Goal: Task Accomplishment & Management: Use online tool/utility

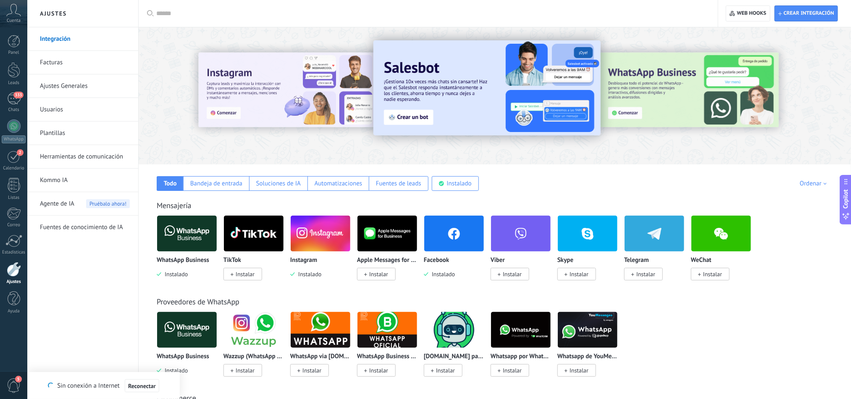
click at [53, 88] on link "Ajustes Generales" at bounding box center [85, 86] width 90 height 24
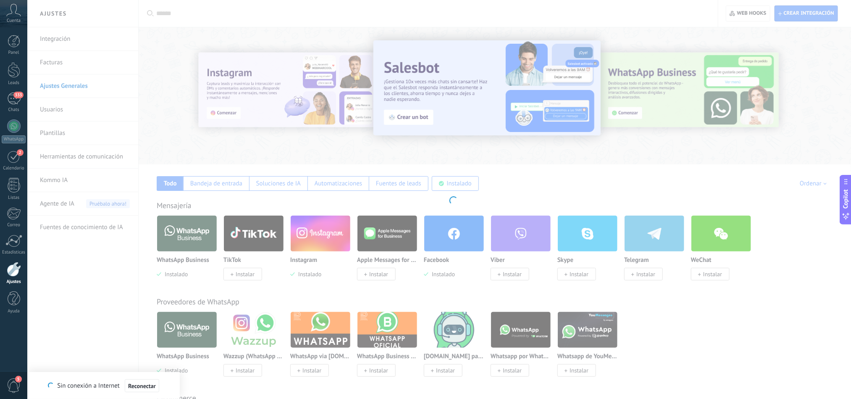
click at [57, 111] on body ".abccls-1,.abccls-2{fill-rule:evenodd}.abccls-2{fill:#fff} .abfcls-1{fill:none}…" at bounding box center [425, 199] width 851 height 399
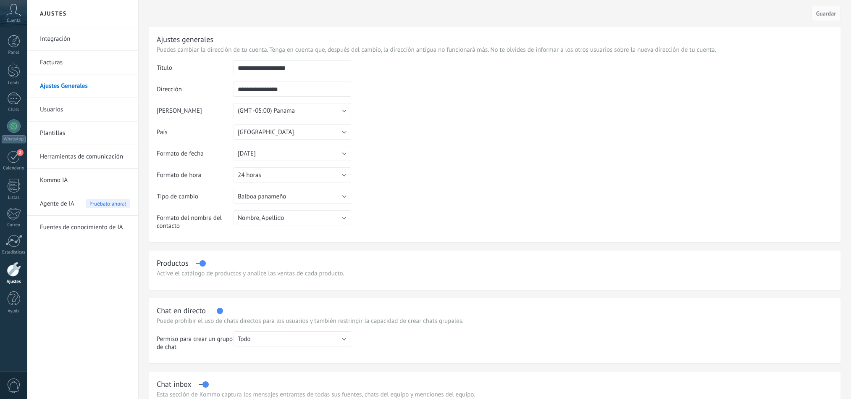
drag, startPoint x: 0, startPoint y: 0, endPoint x: 51, endPoint y: 34, distance: 61.4
click at [52, 34] on link "Integración" at bounding box center [85, 39] width 90 height 24
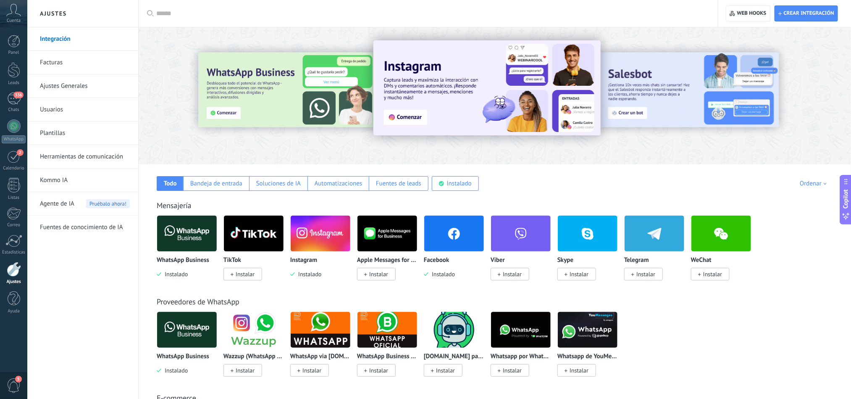
drag, startPoint x: 682, startPoint y: 97, endPoint x: 499, endPoint y: 97, distance: 182.7
click at [499, 97] on div at bounding box center [495, 93] width 712 height 121
click at [700, 76] on div at bounding box center [703, 96] width 189 height 76
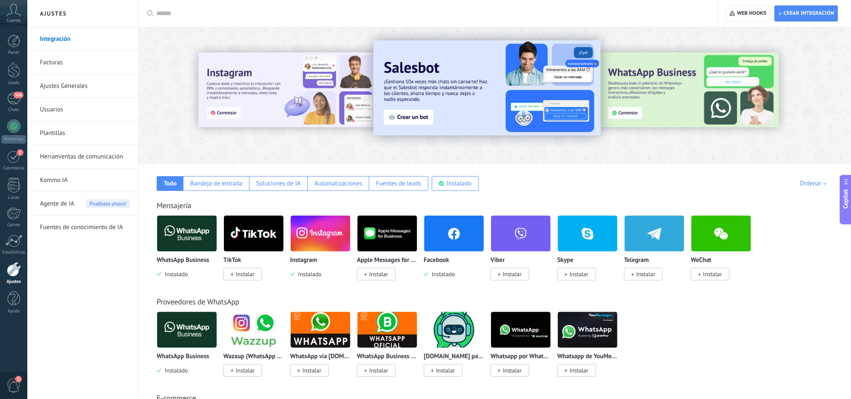
click at [426, 90] on img at bounding box center [486, 87] width 227 height 95
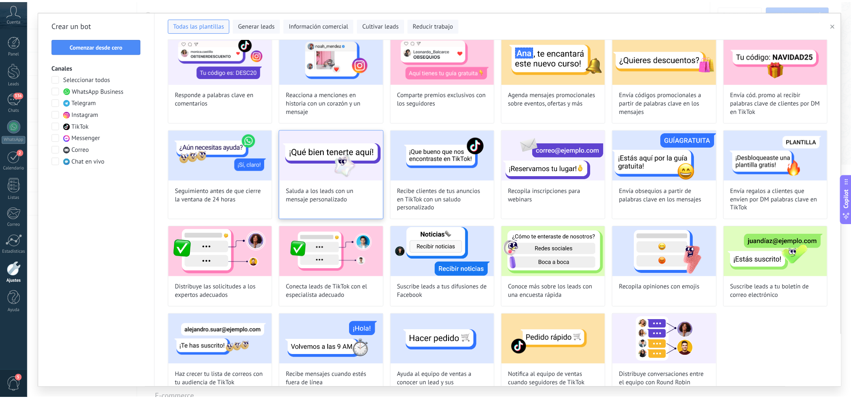
scroll to position [168, 0]
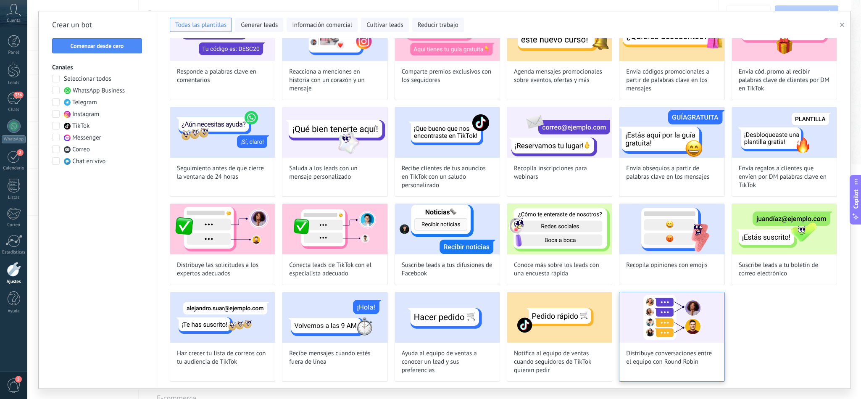
click at [673, 328] on img at bounding box center [671, 317] width 105 height 50
type input "**********"
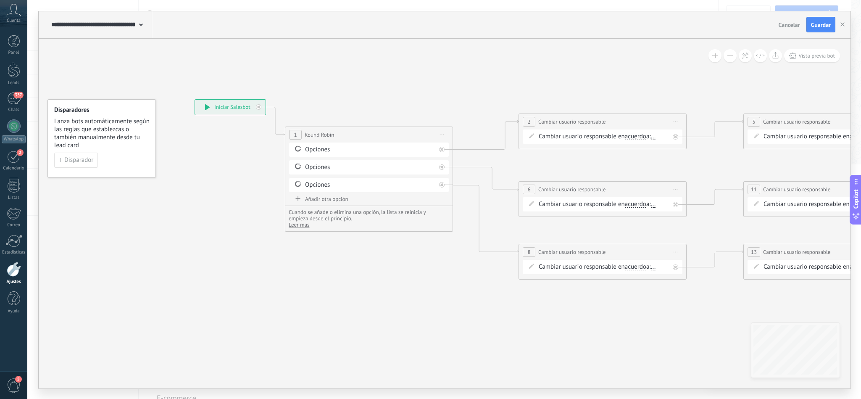
drag, startPoint x: 468, startPoint y: 294, endPoint x: 445, endPoint y: 291, distance: 22.8
click at [445, 291] on icon at bounding box center [644, 193] width 1321 height 609
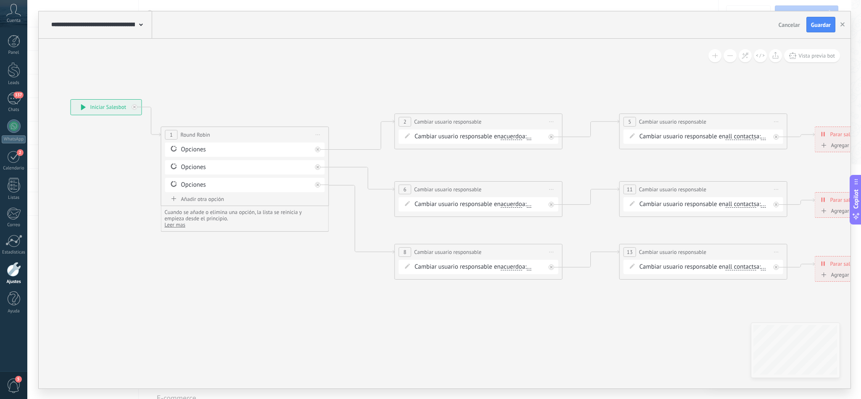
drag, startPoint x: 462, startPoint y: 291, endPoint x: 337, endPoint y: 291, distance: 124.7
click at [337, 291] on icon at bounding box center [521, 193] width 1321 height 609
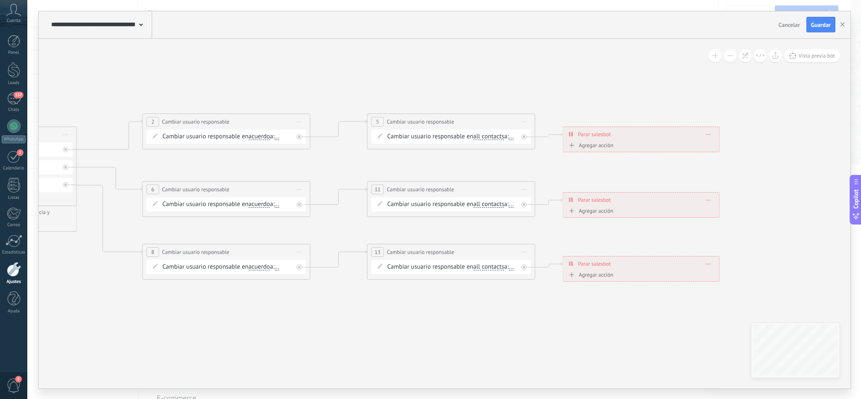
drag, startPoint x: 525, startPoint y: 305, endPoint x: 258, endPoint y: 305, distance: 266.3
click at [258, 305] on icon at bounding box center [269, 193] width 1321 height 609
drag, startPoint x: 241, startPoint y: 307, endPoint x: 349, endPoint y: 307, distance: 108.8
click at [349, 307] on icon at bounding box center [266, 193] width 1321 height 609
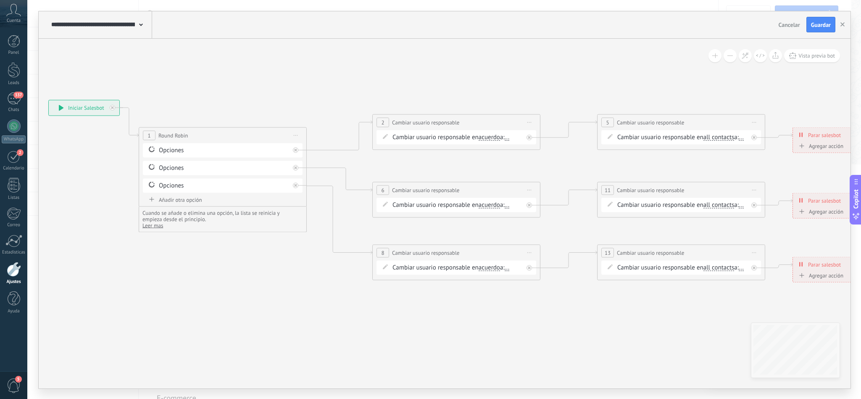
drag, startPoint x: 207, startPoint y: 309, endPoint x: 343, endPoint y: 309, distance: 136.1
click at [343, 309] on icon at bounding box center [498, 194] width 1321 height 609
drag, startPoint x: 10, startPoint y: 45, endPoint x: 10, endPoint y: 53, distance: 8.8
click at [10, 45] on div at bounding box center [14, 41] width 13 height 13
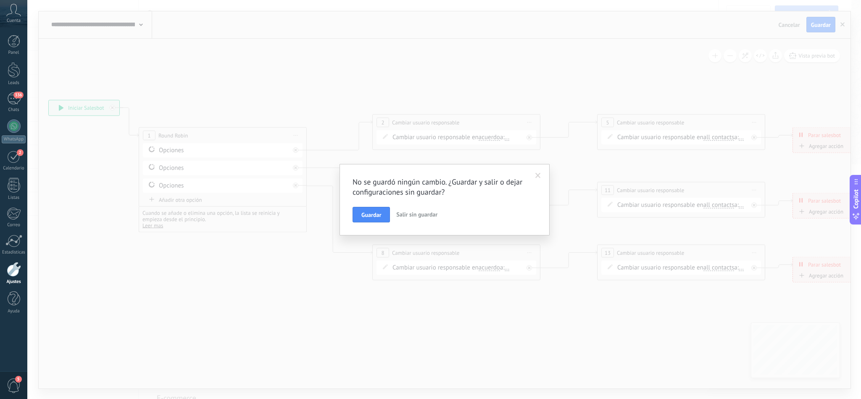
click at [421, 213] on span "Salir sin guardar" at bounding box center [416, 214] width 41 height 8
